Goal: Find specific page/section: Find specific page/section

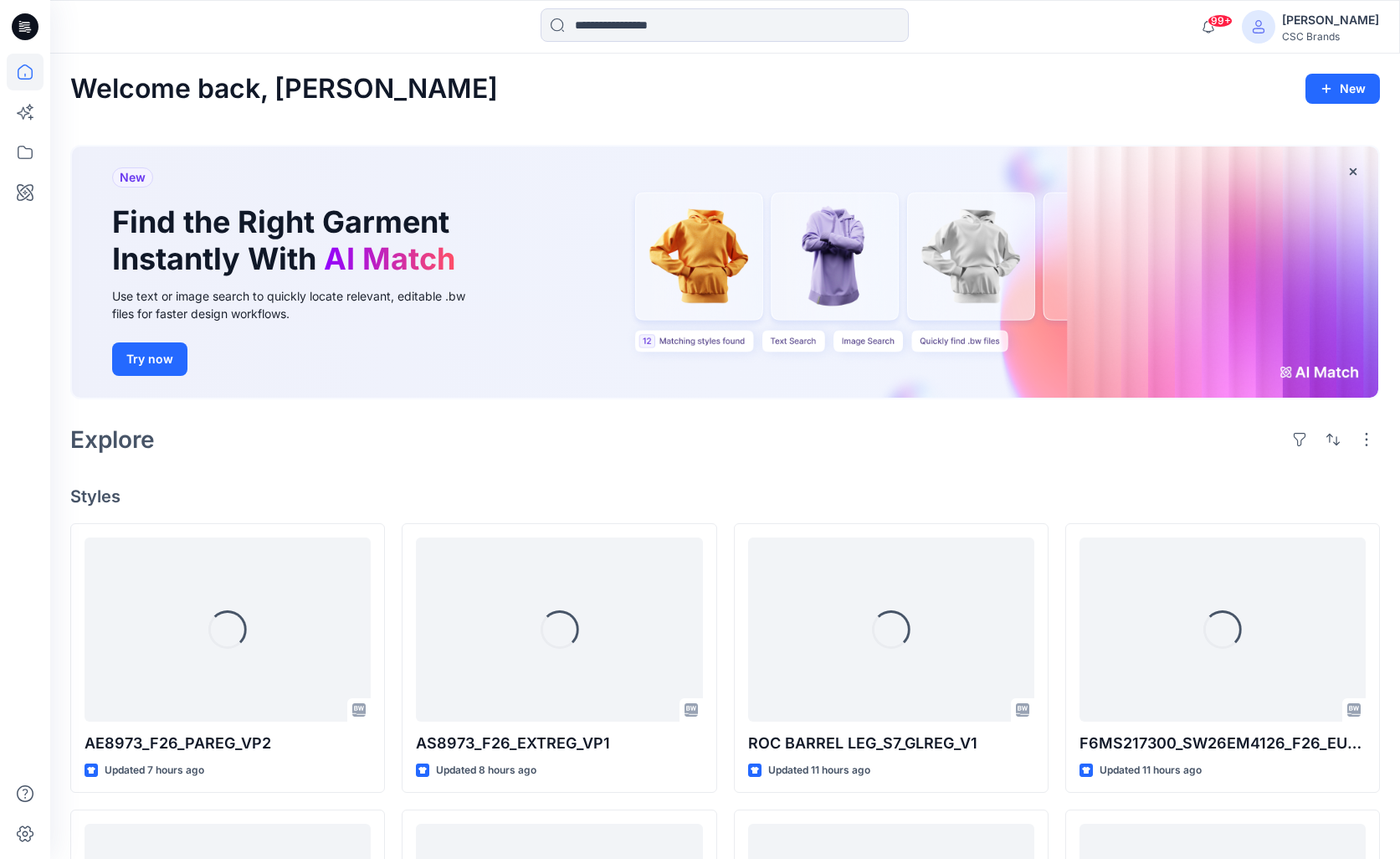
click at [14, 79] on icon at bounding box center [25, 71] width 37 height 37
click at [25, 72] on icon at bounding box center [25, 71] width 37 height 37
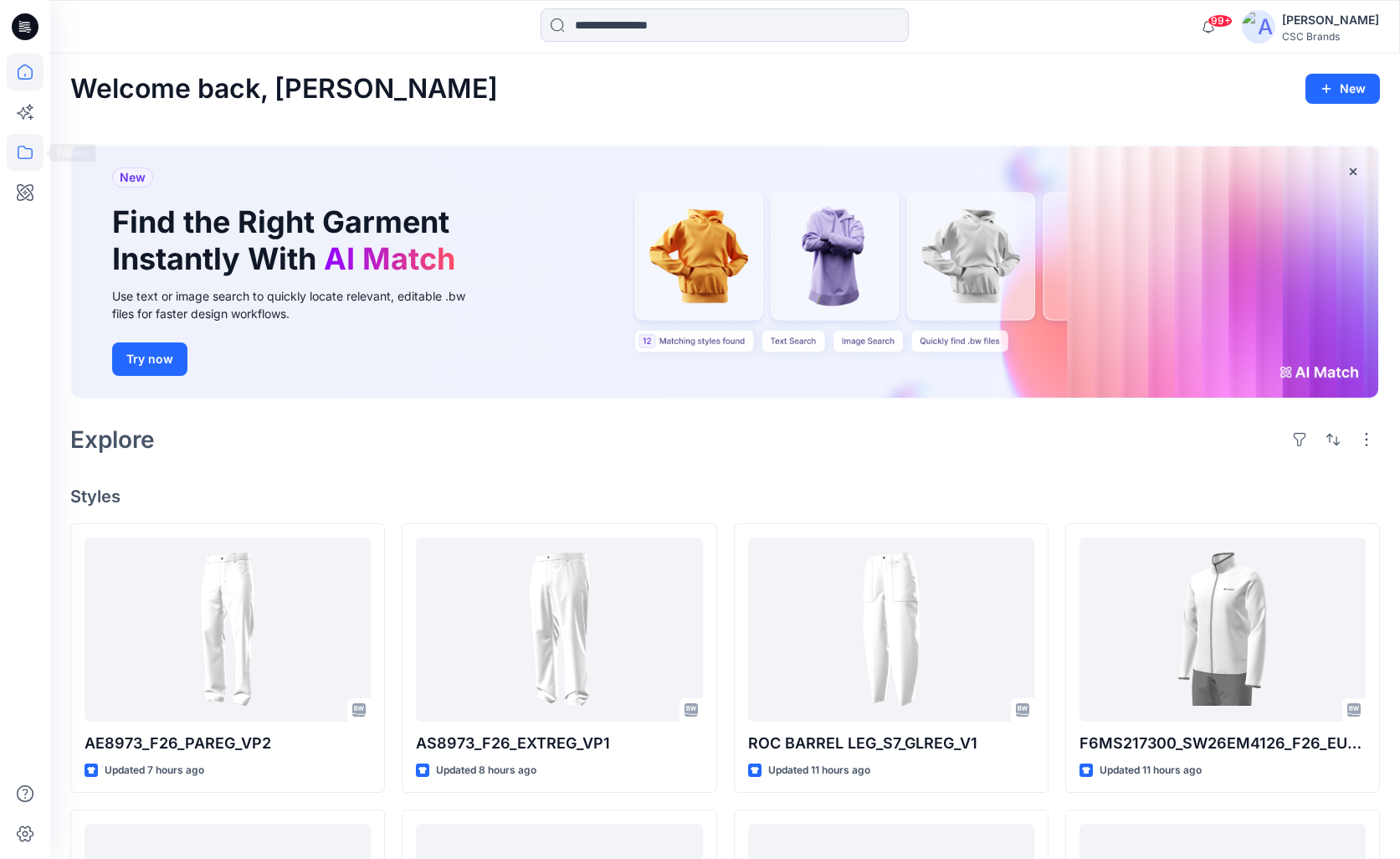
click at [30, 151] on icon at bounding box center [25, 152] width 37 height 37
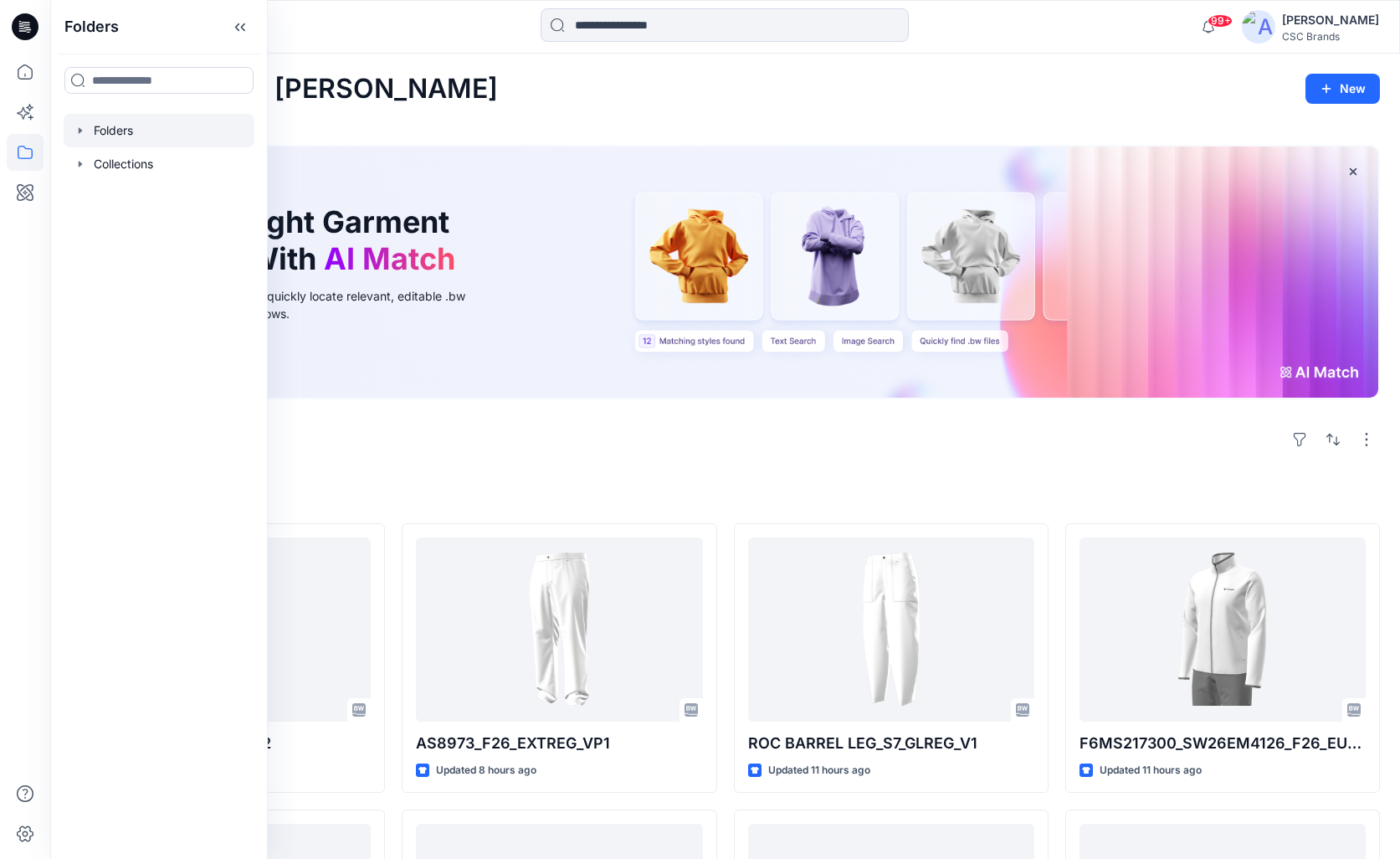
click at [138, 136] on div at bounding box center [159, 130] width 190 height 33
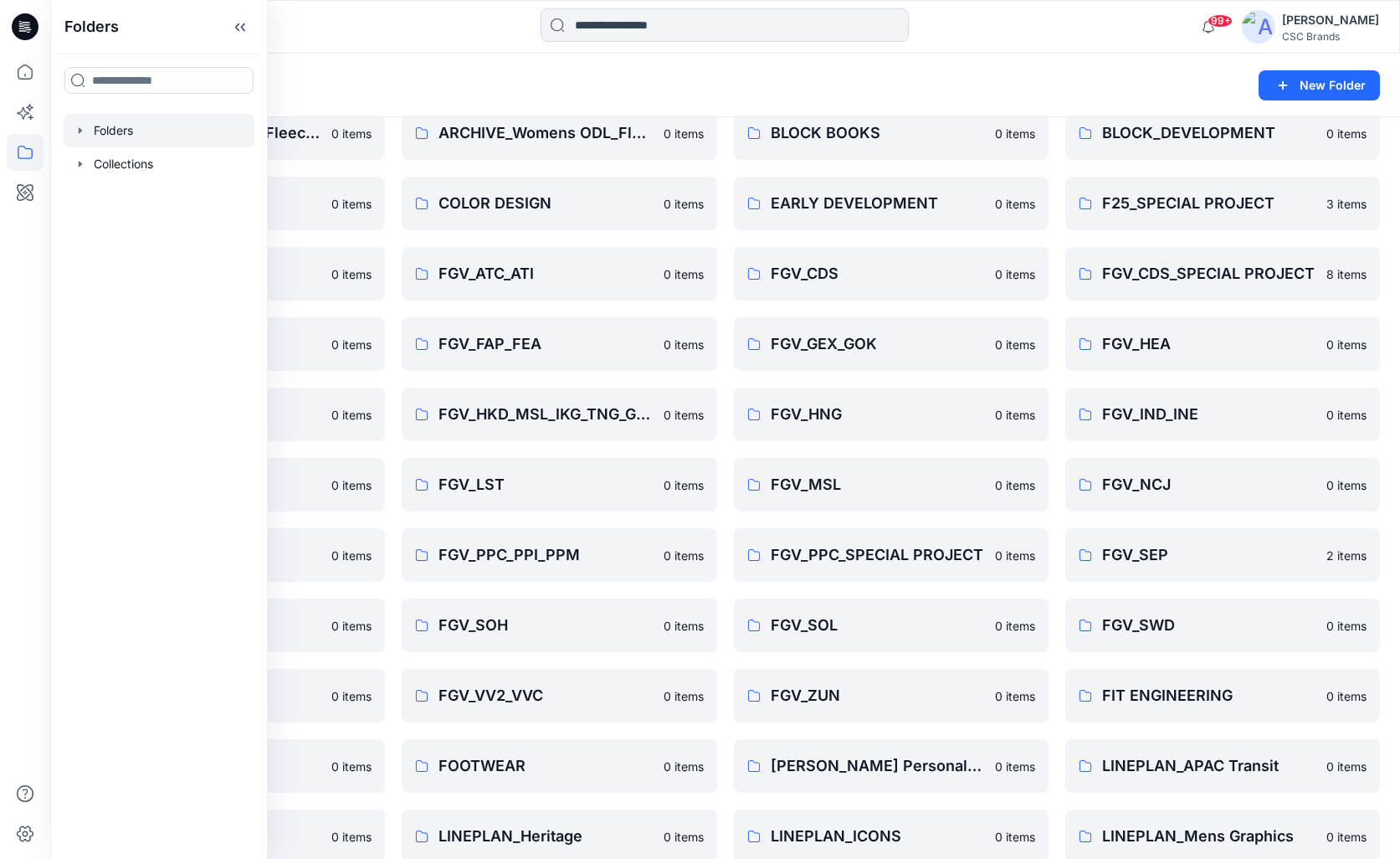
scroll to position [156, 0]
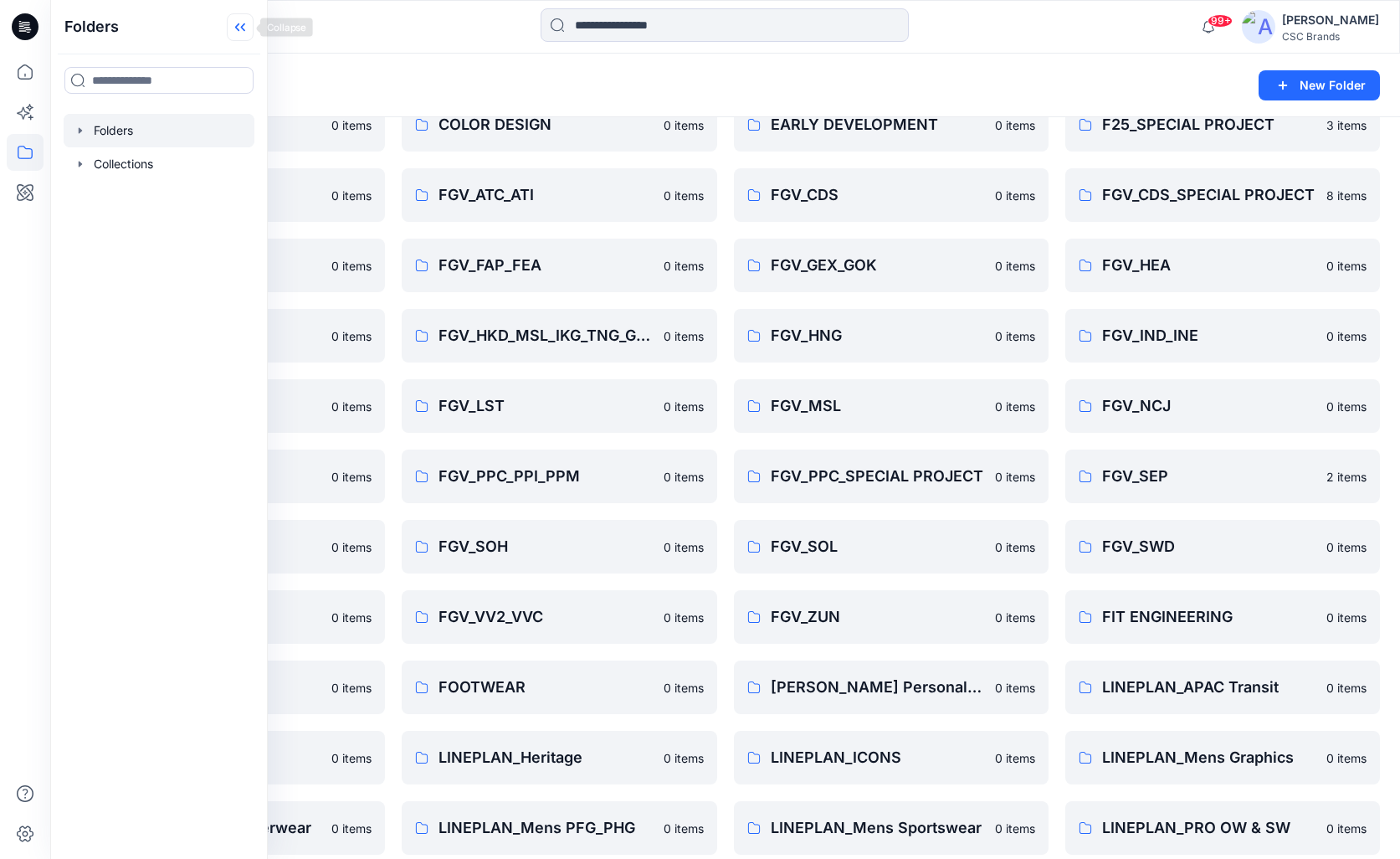
click at [242, 26] on icon at bounding box center [243, 27] width 4 height 9
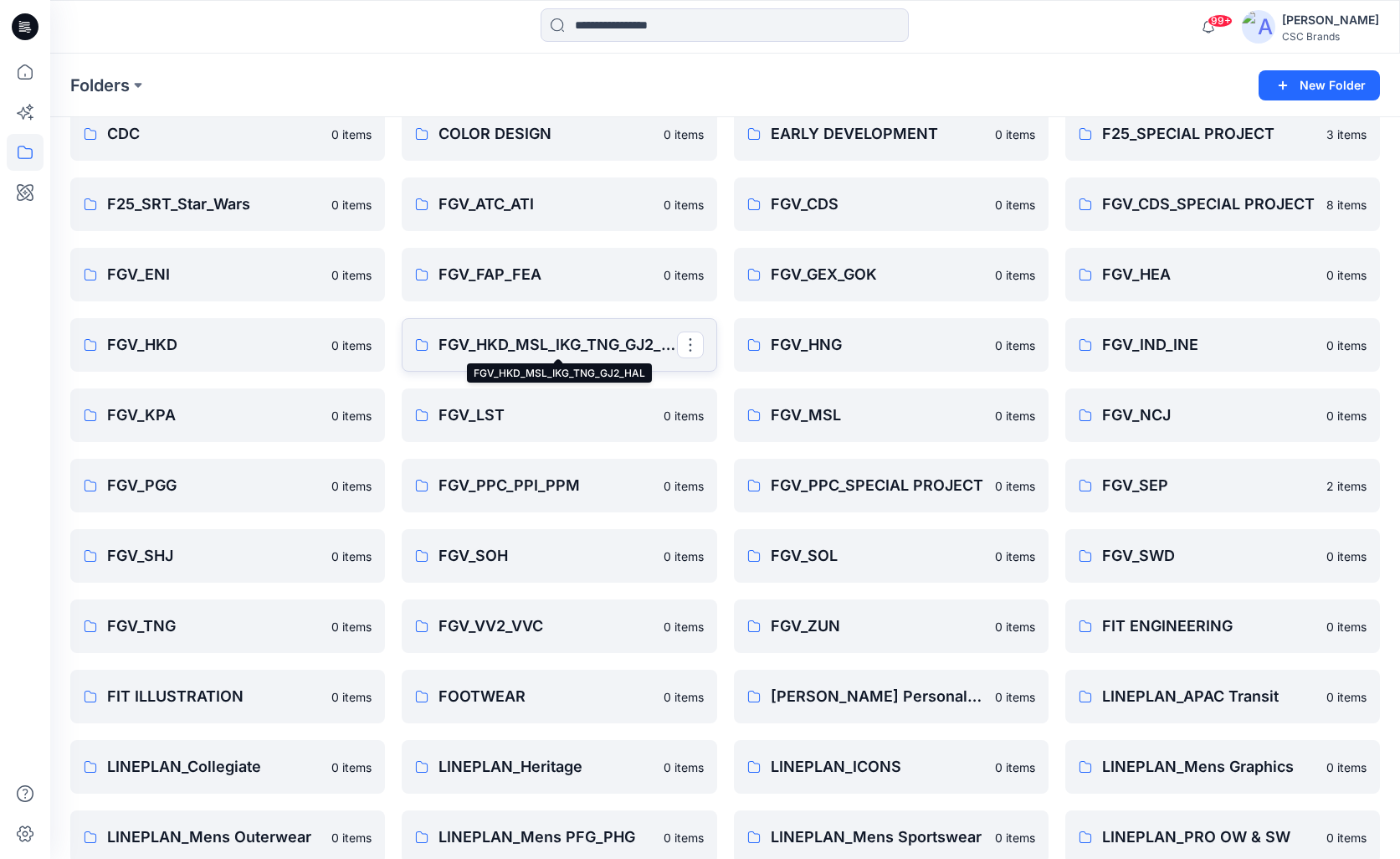
scroll to position [123, 0]
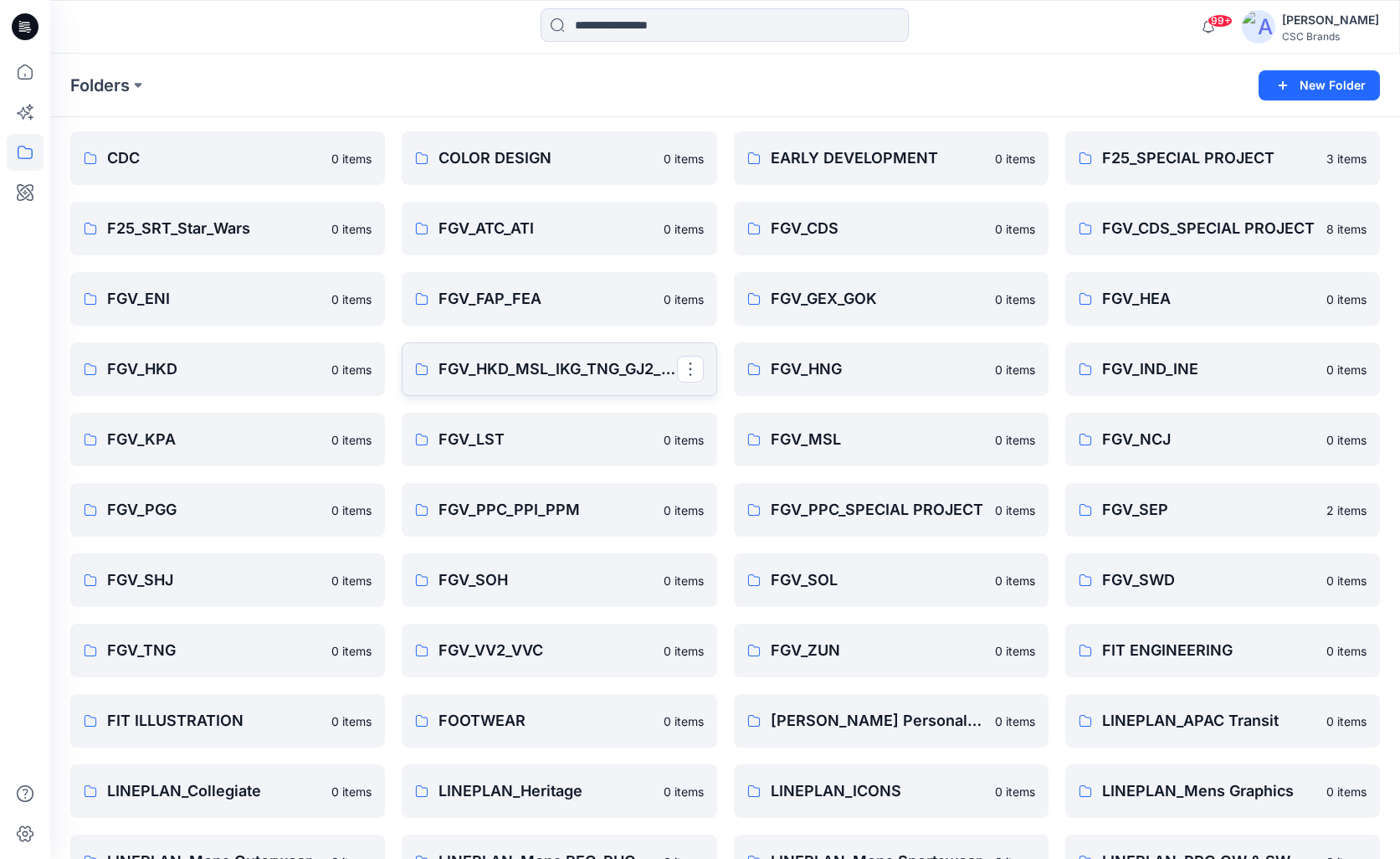
click at [501, 382] on link "FGV_HKD_MSL_IKG_TNG_GJ2_HAL" at bounding box center [558, 369] width 315 height 53
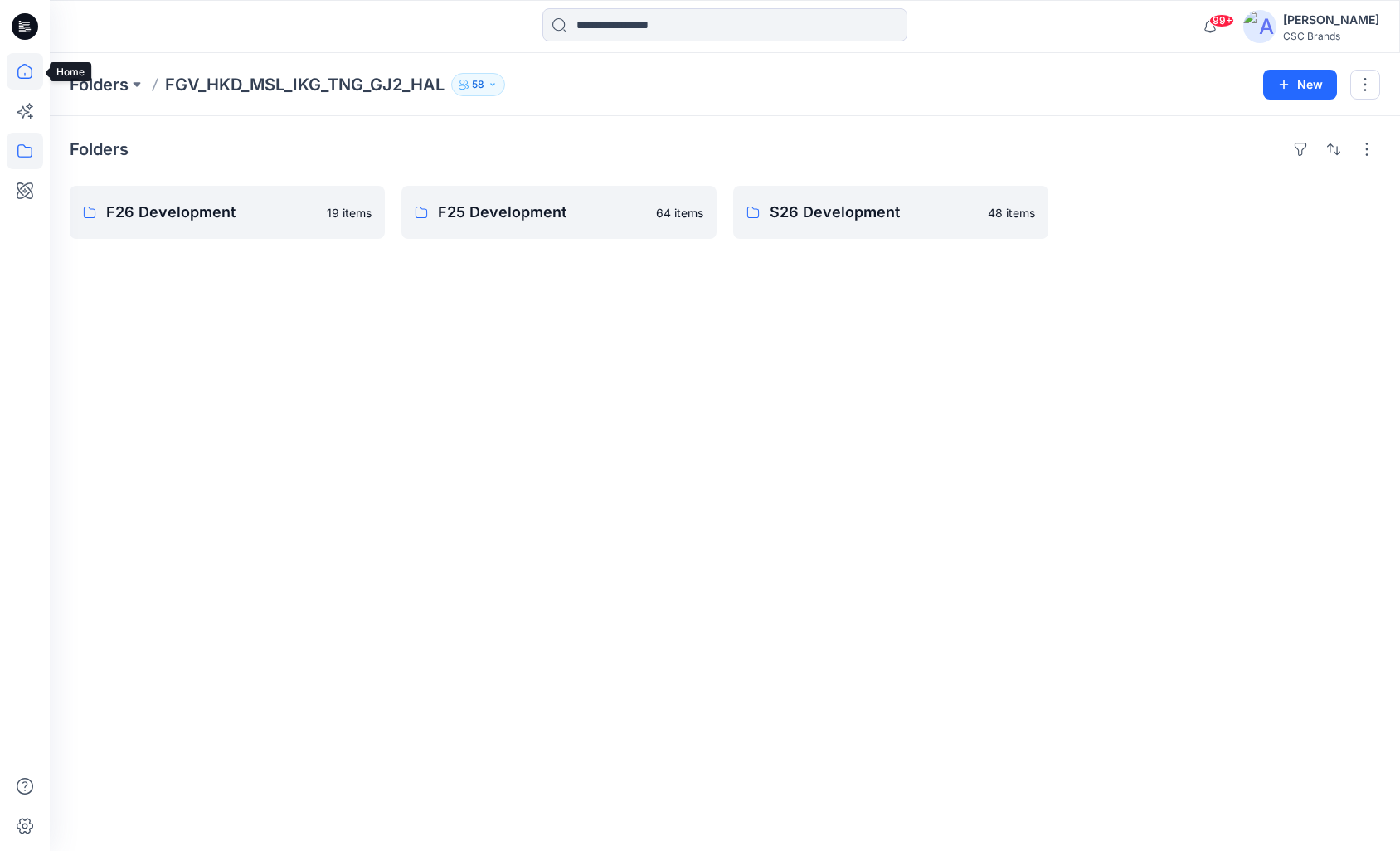
click at [29, 74] on icon at bounding box center [25, 71] width 37 height 37
